Goal: Information Seeking & Learning: Check status

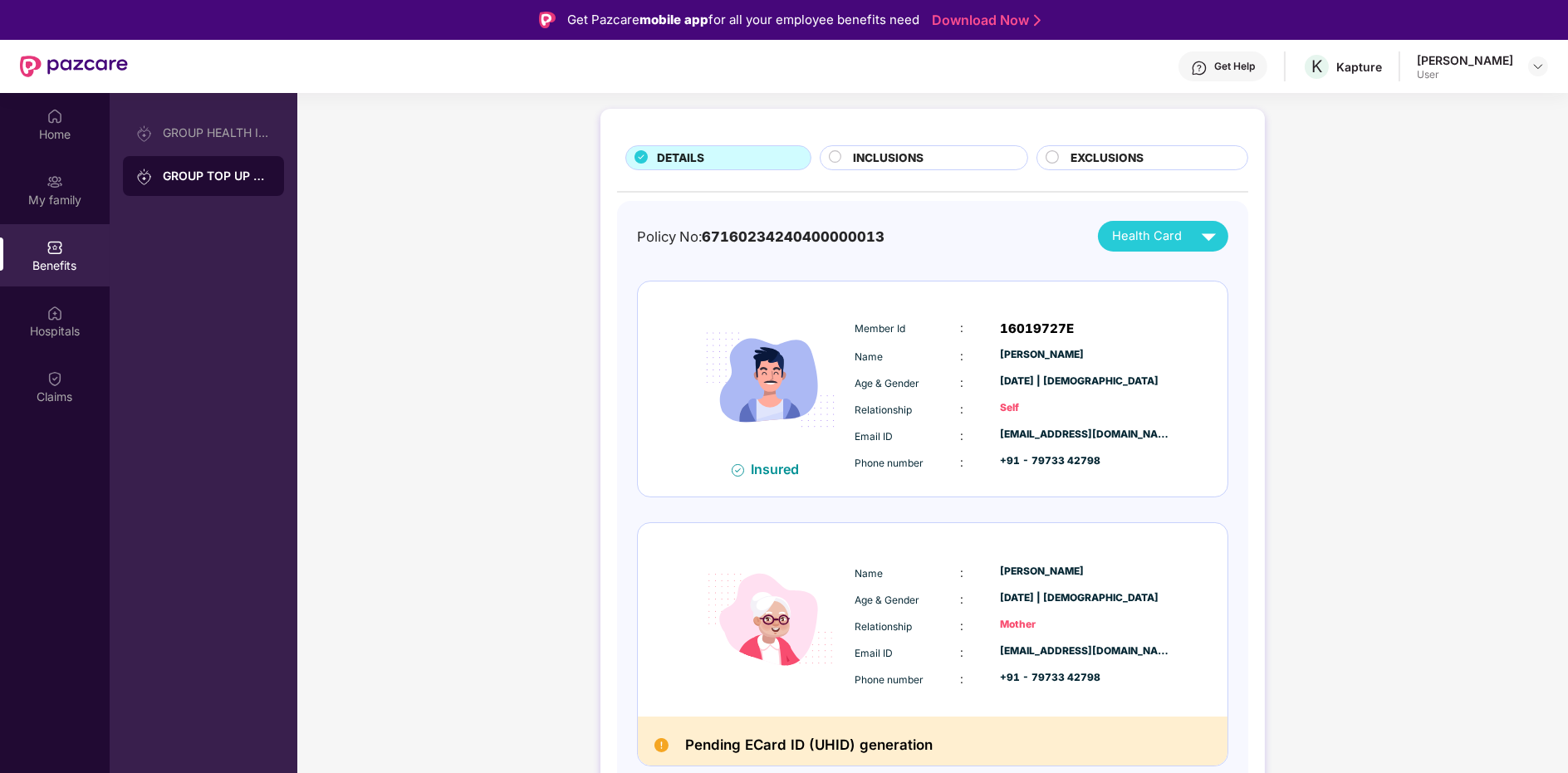
scroll to position [92, 0]
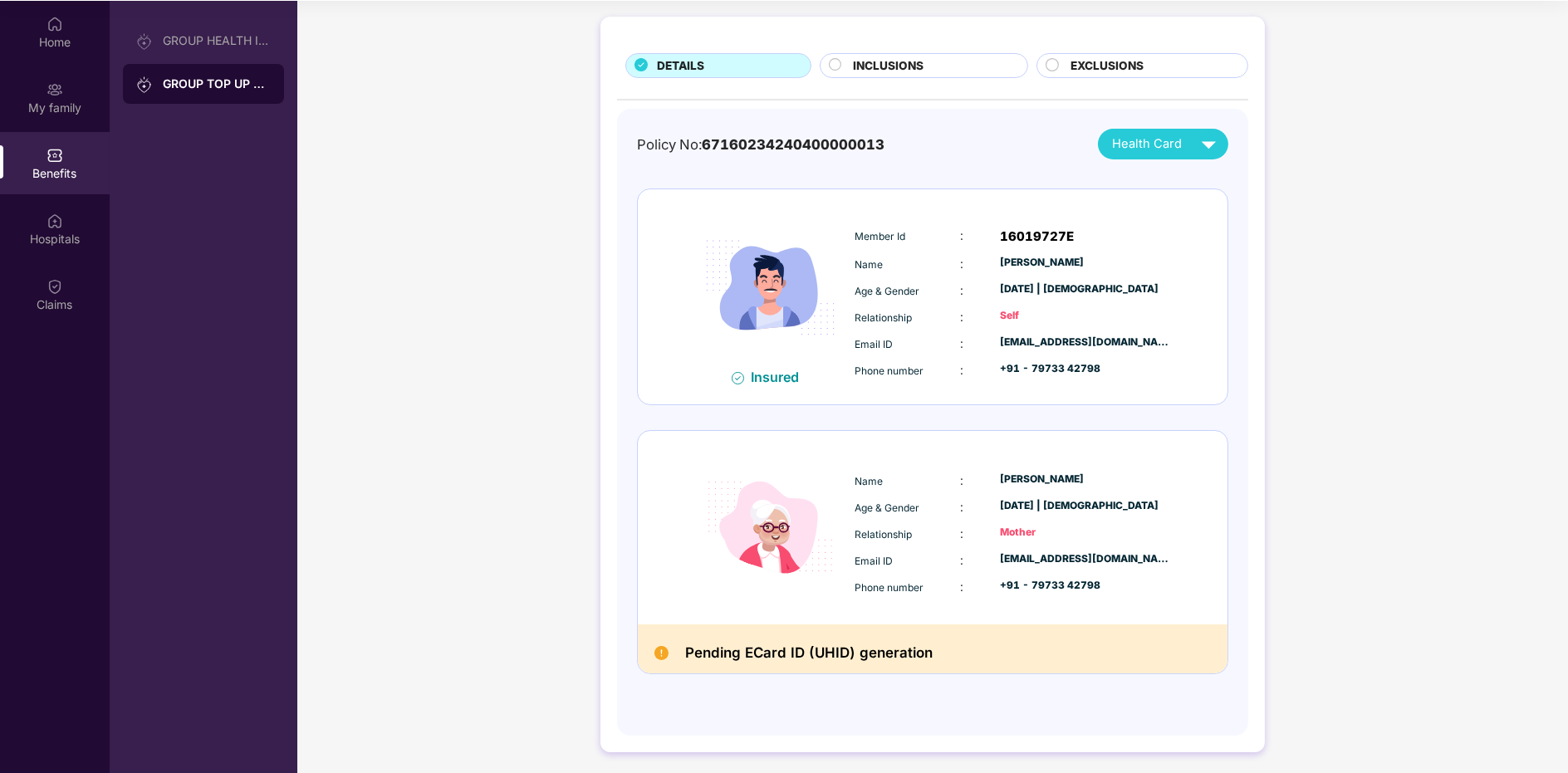
click at [769, 625] on div "Pending ECard ID (UHID) generation" at bounding box center [932, 649] width 590 height 49
click at [1152, 147] on span "Health Card" at bounding box center [1147, 144] width 70 height 19
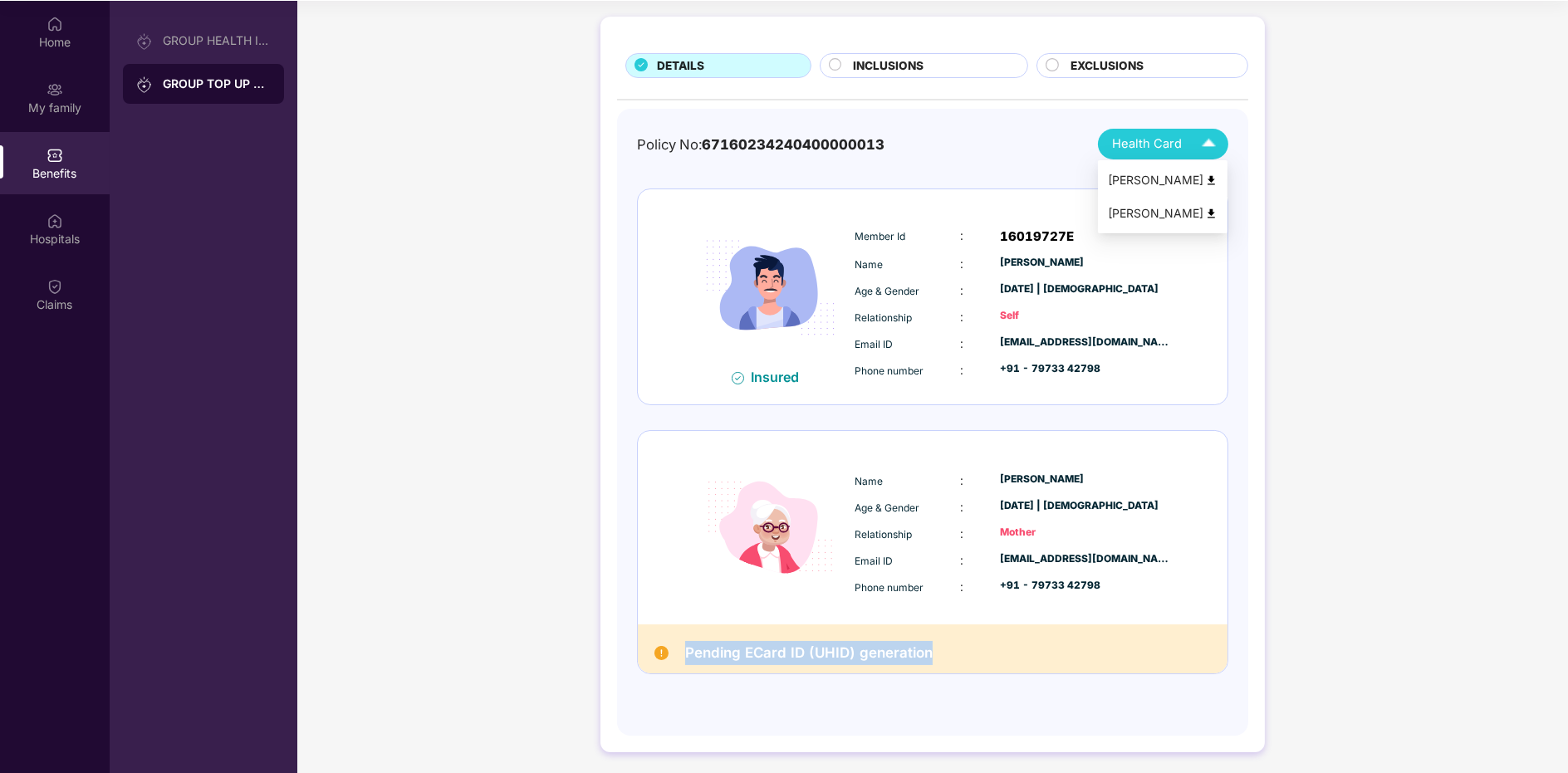
click at [1149, 209] on div "[PERSON_NAME]" at bounding box center [1162, 213] width 109 height 18
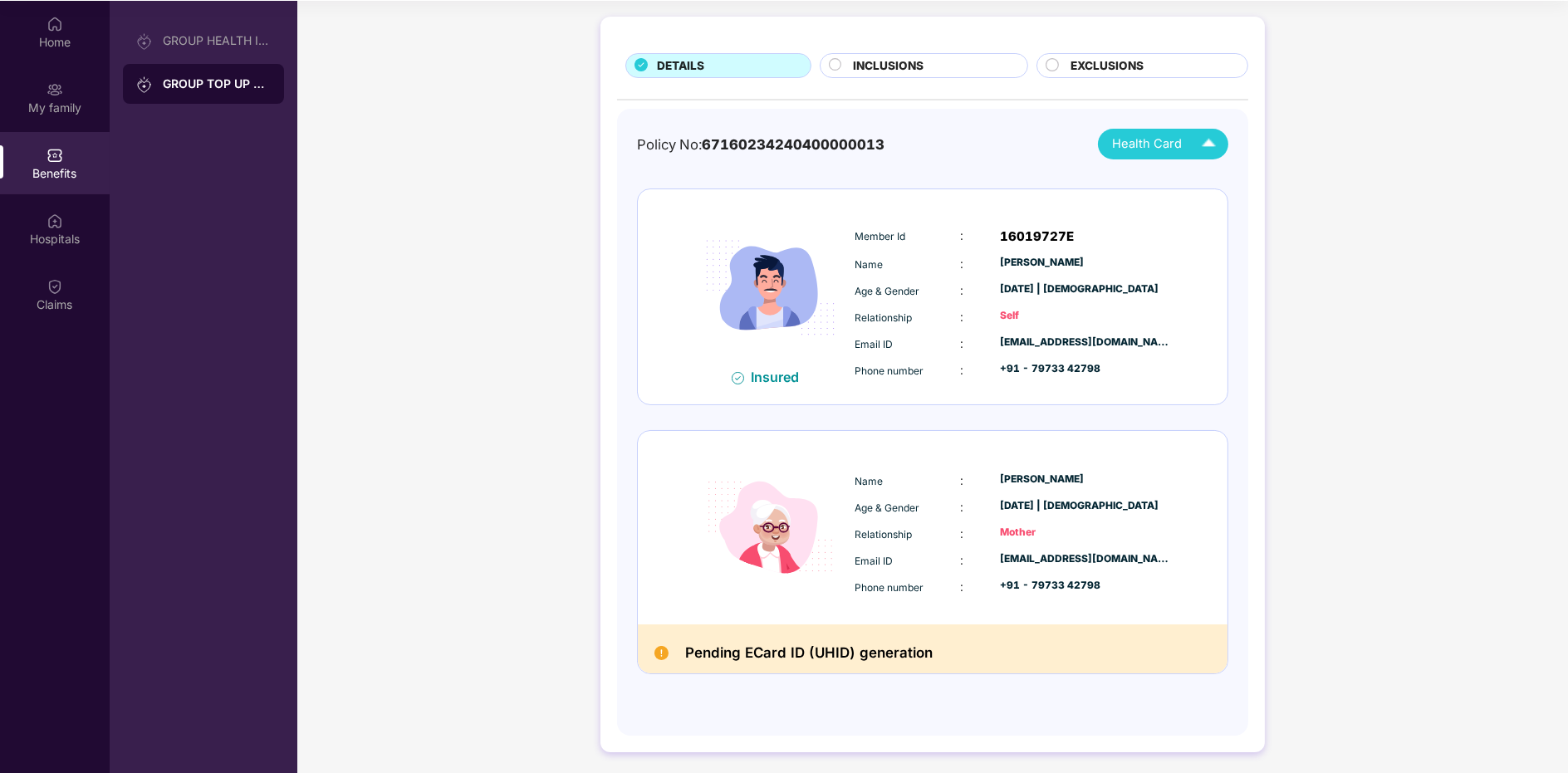
click at [197, 11] on div "GROUP HEALTH INSURANCE GROUP TOP UP POLICY" at bounding box center [203, 387] width 188 height 773
click at [192, 35] on div "GROUP HEALTH INSURANCE" at bounding box center [217, 41] width 108 height 14
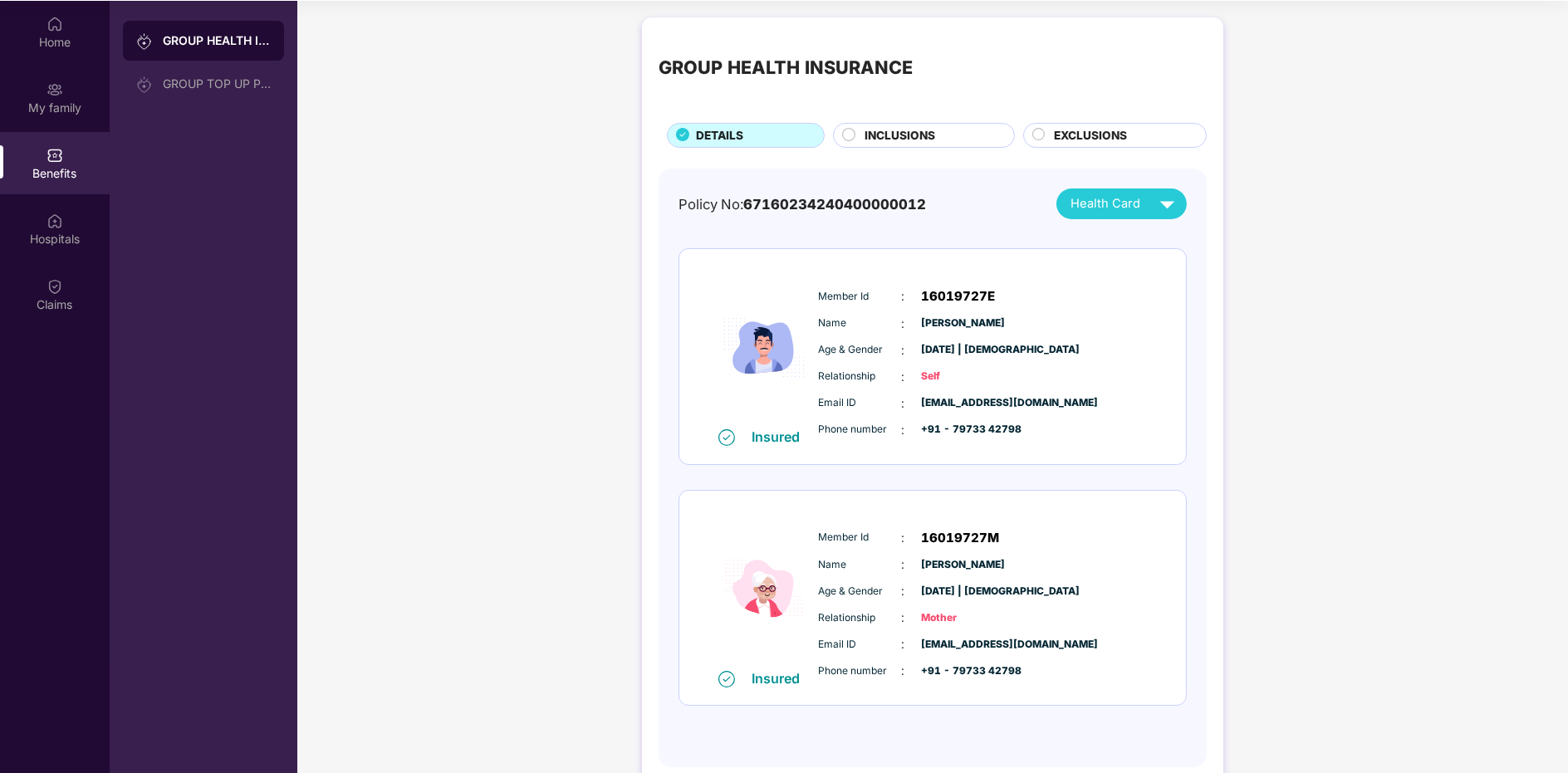
click at [987, 134] on div "INCLUSIONS" at bounding box center [931, 136] width 150 height 20
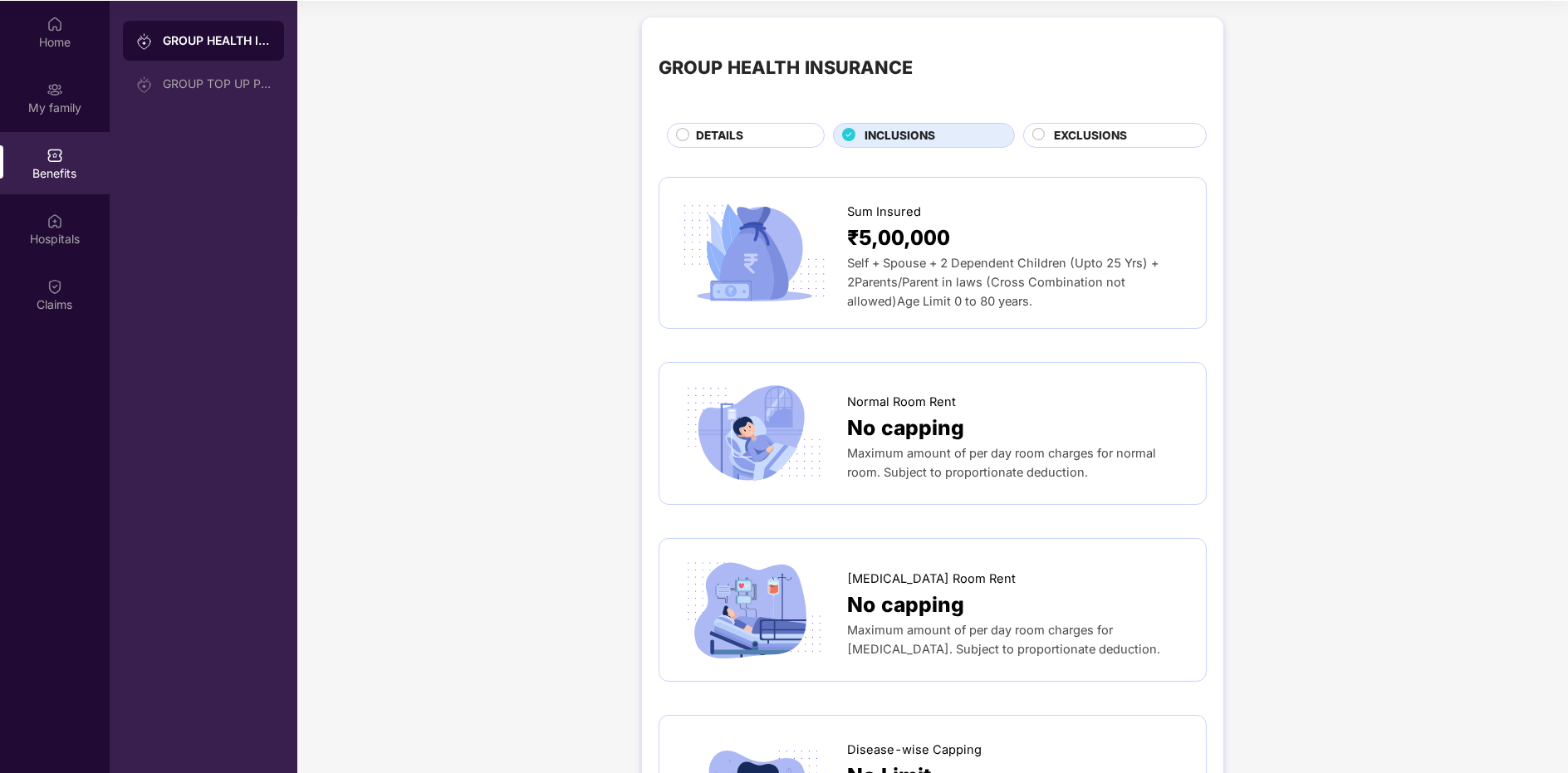
click at [1105, 106] on div "GROUP HEALTH INSURANCE DETAILS INCLUSIONS EXCLUSIONS" at bounding box center [932, 91] width 548 height 114
click at [1098, 114] on div "GROUP HEALTH INSURANCE DETAILS INCLUSIONS EXCLUSIONS" at bounding box center [932, 91] width 548 height 114
click at [1053, 146] on div "EXCLUSIONS" at bounding box center [1115, 135] width 184 height 25
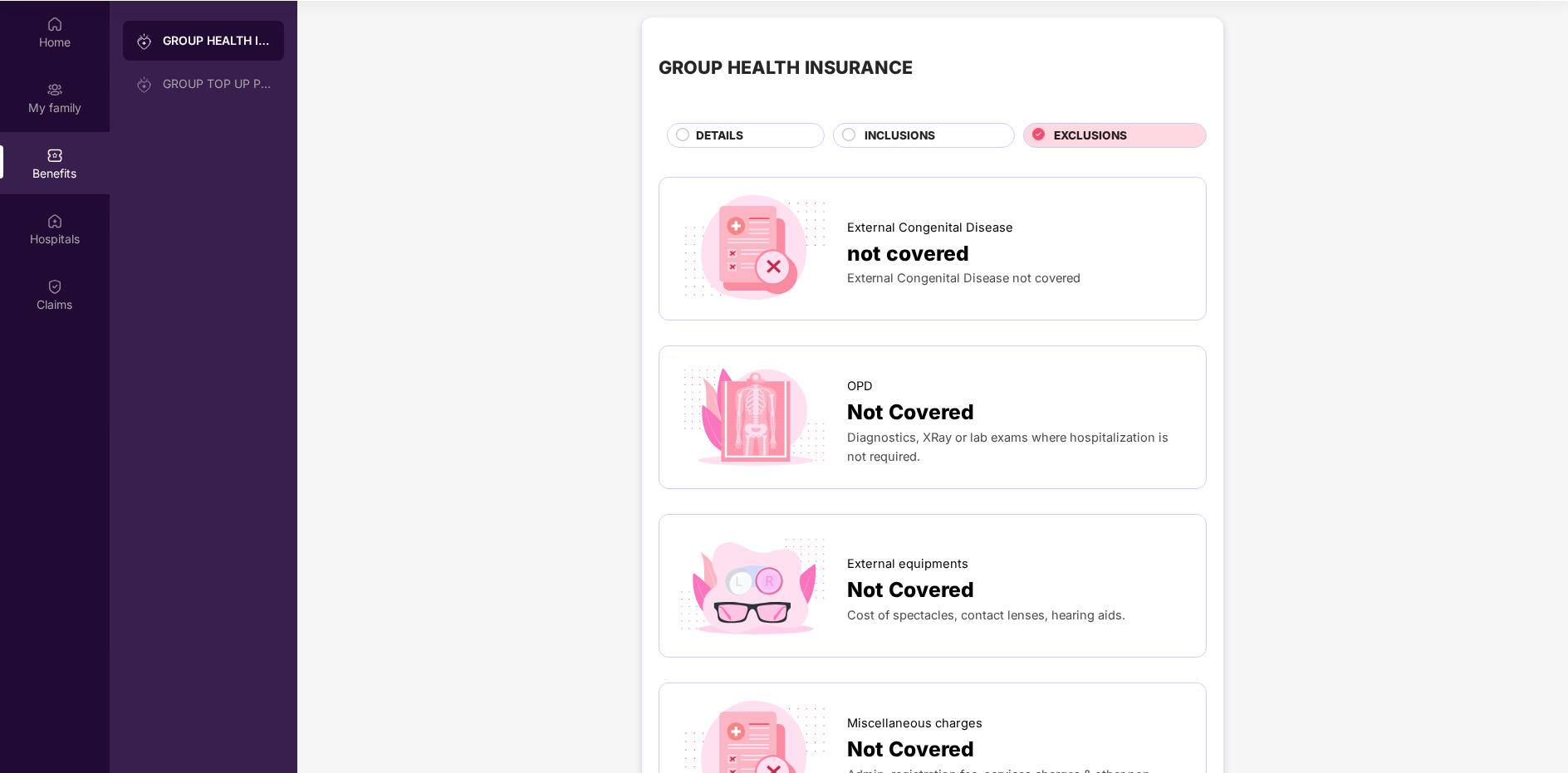
click at [851, 138] on icon at bounding box center [849, 134] width 14 height 14
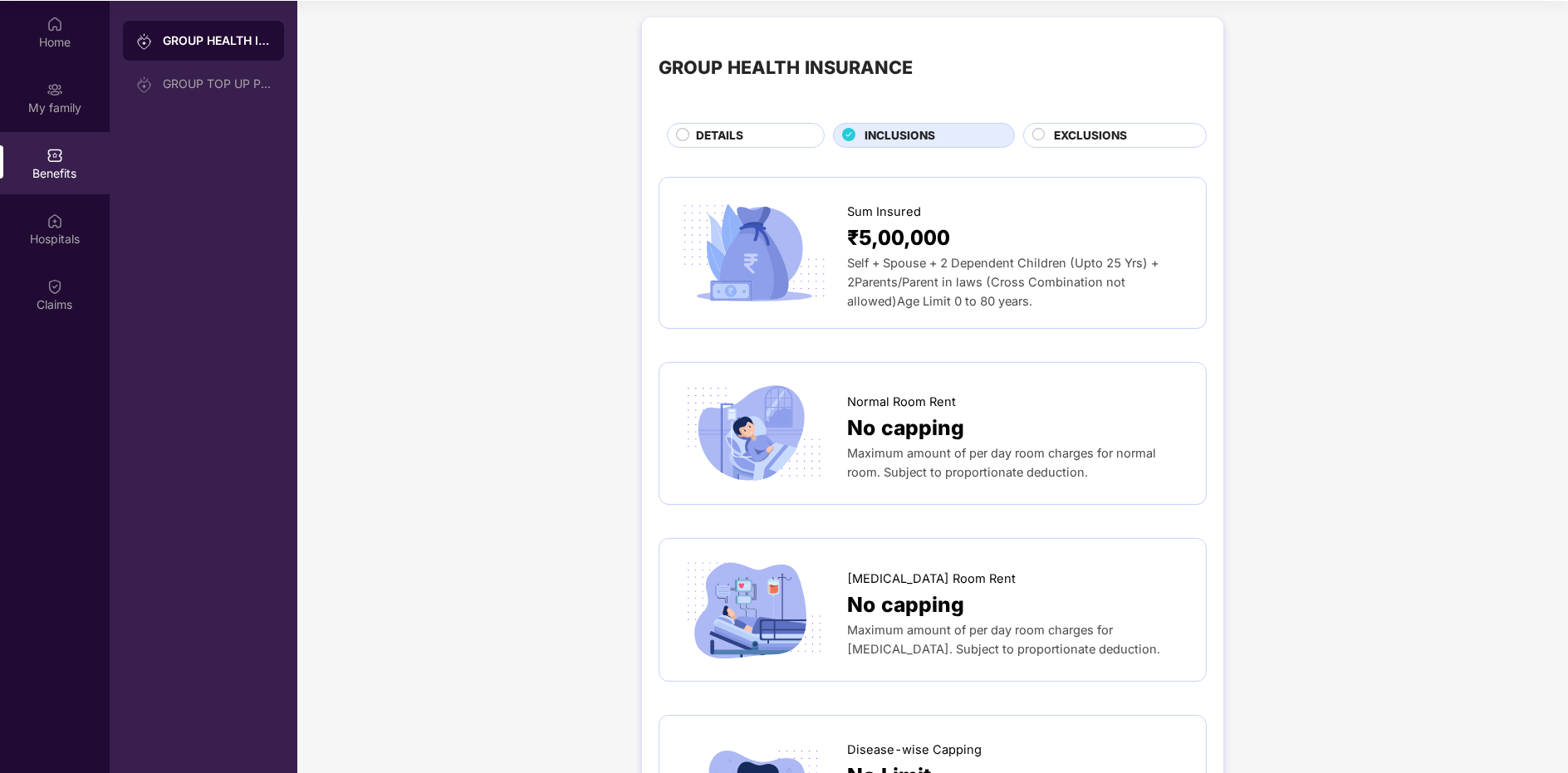
click at [749, 127] on div "DETAILS" at bounding box center [752, 136] width 128 height 20
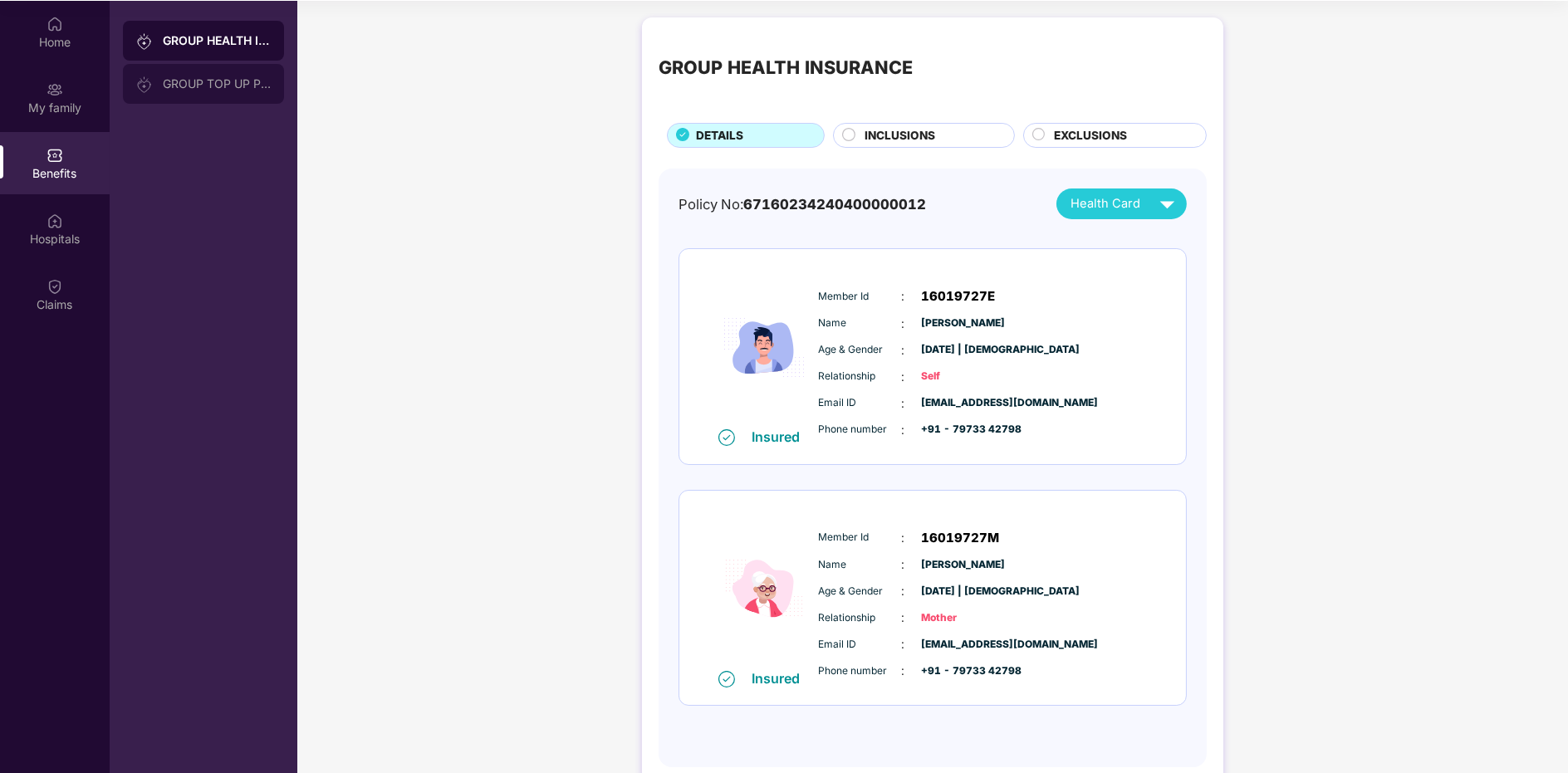
click at [153, 78] on div at bounding box center [149, 83] width 26 height 18
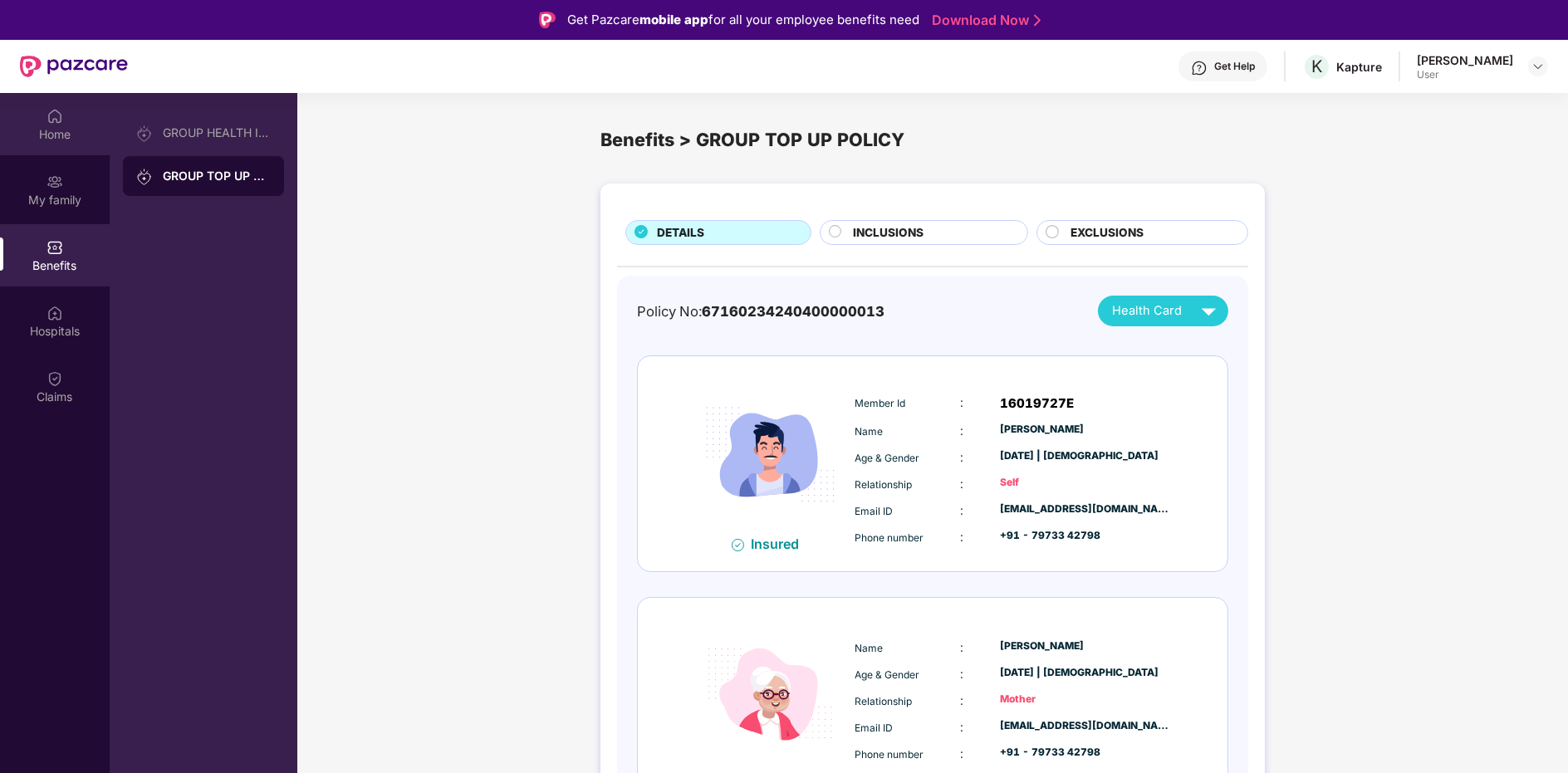
click at [58, 126] on div "Home" at bounding box center [54, 134] width 109 height 16
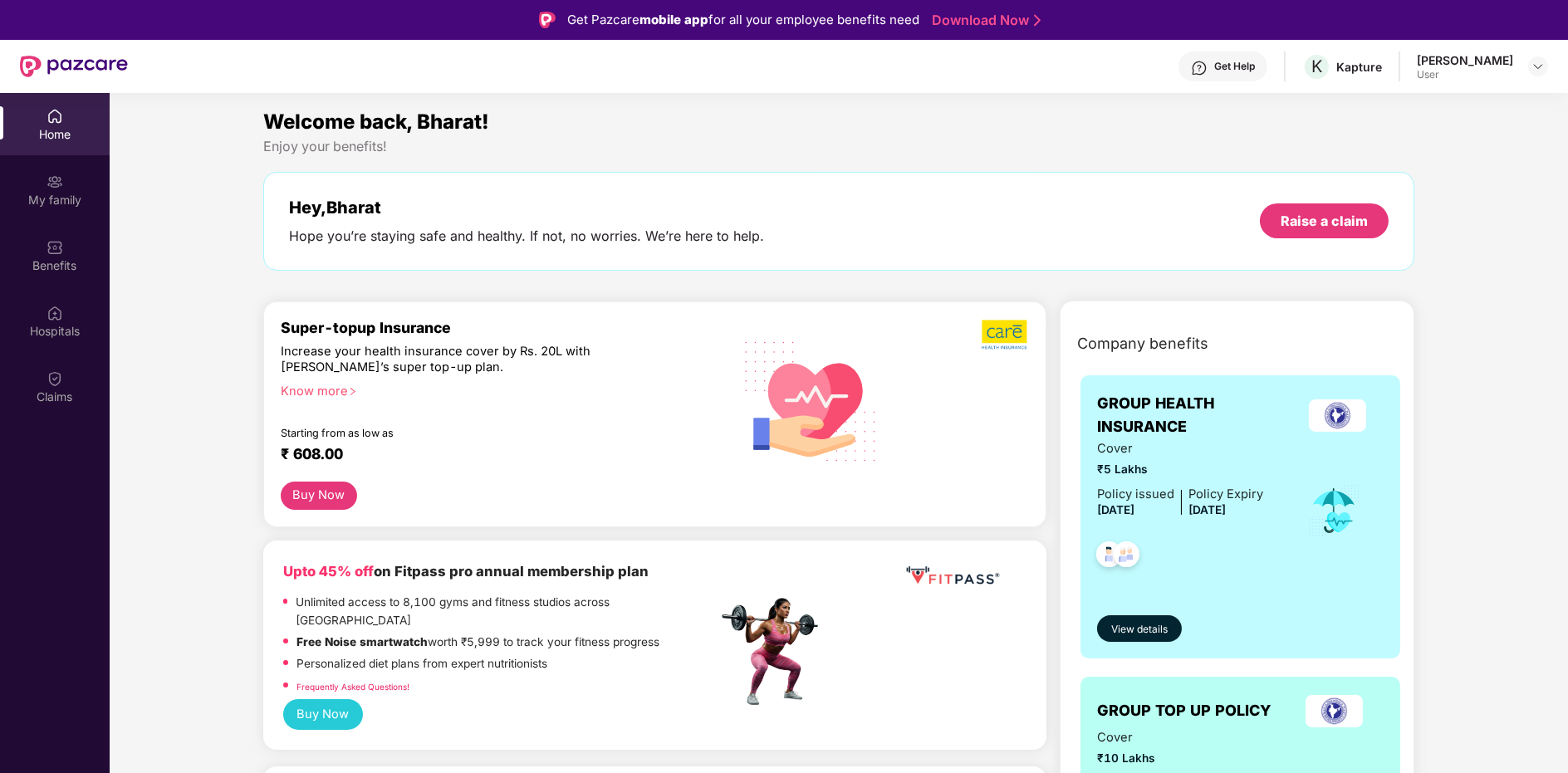
click at [63, 418] on div "Home My family Benefits Hospitals Claims" at bounding box center [54, 256] width 109 height 328
click at [63, 377] on div "Claims" at bounding box center [54, 386] width 109 height 62
